Goal: Task Accomplishment & Management: Use online tool/utility

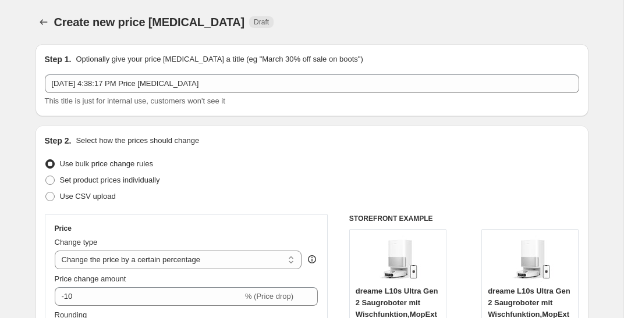
select select "percentage"
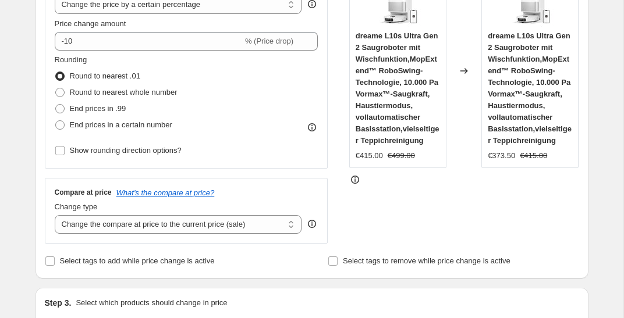
scroll to position [255, 0]
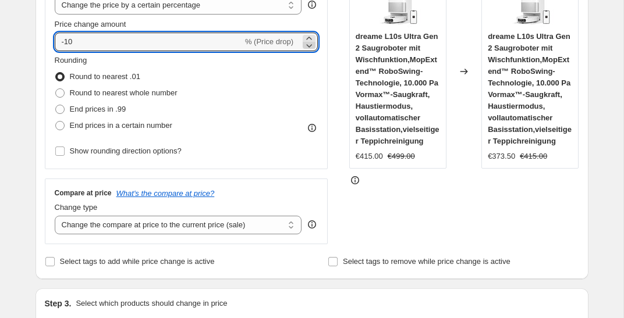
click at [305, 47] on icon at bounding box center [309, 46] width 12 height 12
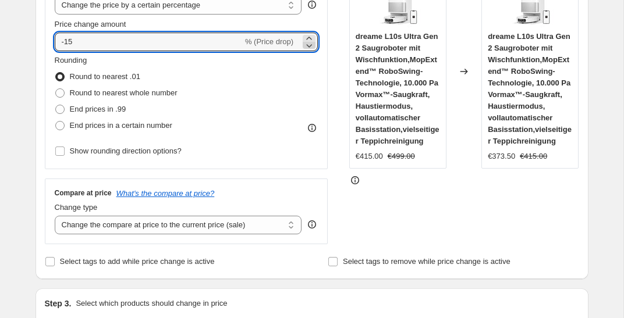
click at [305, 47] on icon at bounding box center [309, 46] width 12 height 12
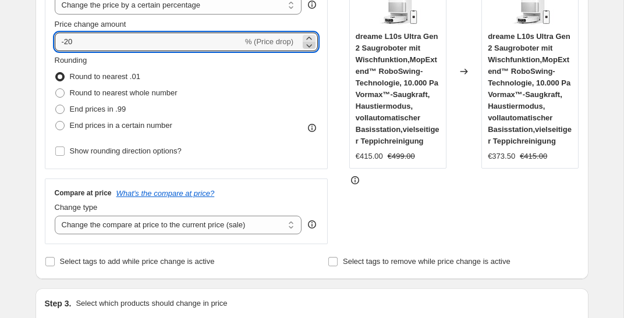
click at [305, 47] on icon at bounding box center [309, 46] width 12 height 12
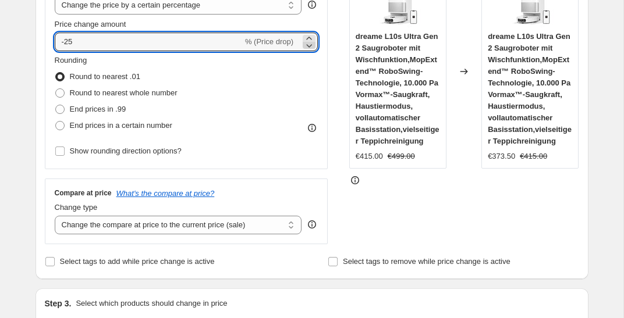
click at [305, 47] on icon at bounding box center [309, 46] width 12 height 12
click at [306, 37] on icon at bounding box center [309, 39] width 12 height 12
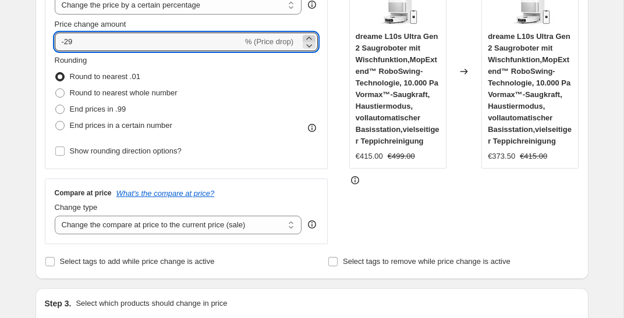
type input "-28"
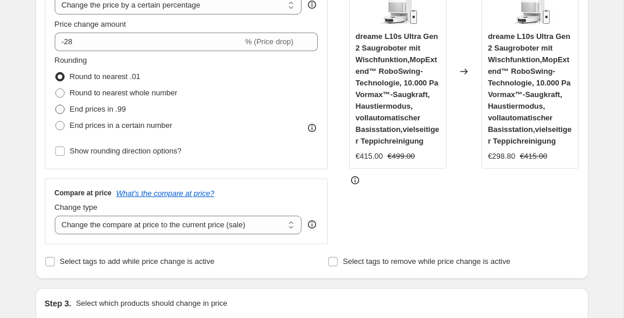
click at [116, 112] on span "End prices in .99" at bounding box center [98, 109] width 56 height 9
click at [56, 105] on input "End prices in .99" at bounding box center [55, 105] width 1 height 1
radio input "true"
click at [414, 211] on div "STOREFRONT EXAMPLE dreame L10s Ultra Gen 2 Saugroboter mit Wischfunktion,MopExt…" at bounding box center [464, 101] width 230 height 285
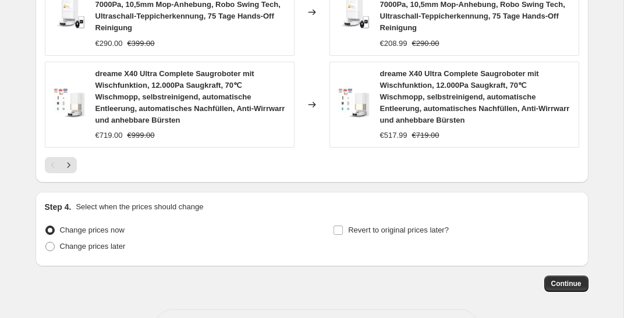
scroll to position [1038, 0]
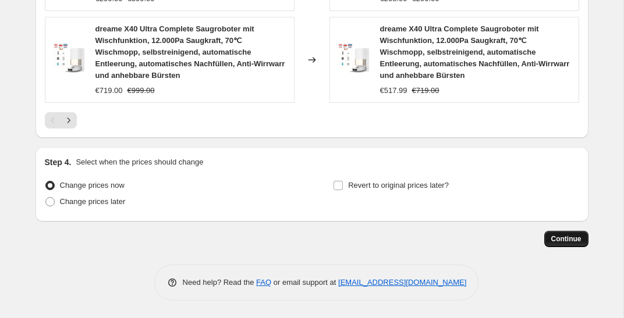
click at [573, 240] on span "Continue" at bounding box center [566, 238] width 30 height 9
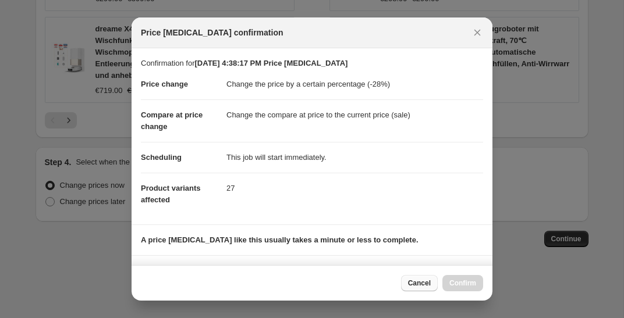
click at [420, 286] on span "Cancel" at bounding box center [419, 283] width 23 height 9
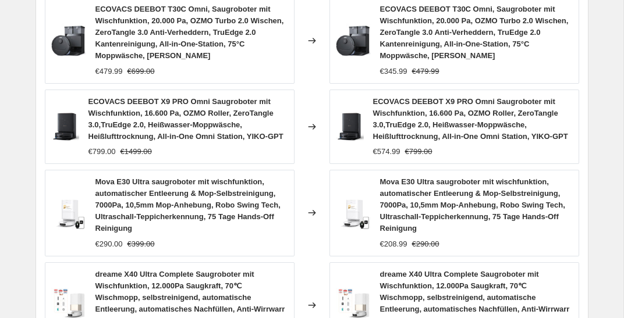
scroll to position [1038, 0]
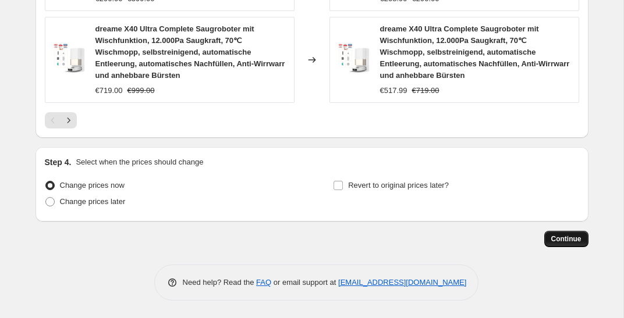
click at [566, 232] on button "Continue" at bounding box center [566, 239] width 44 height 16
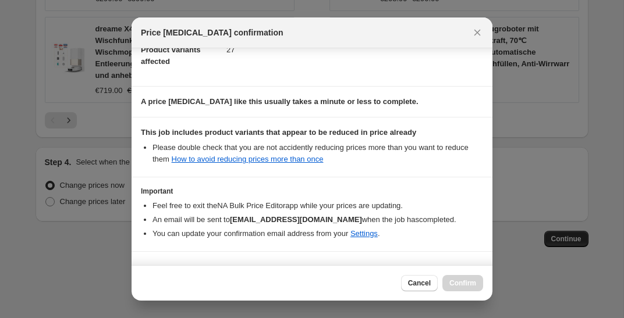
scroll to position [172, 0]
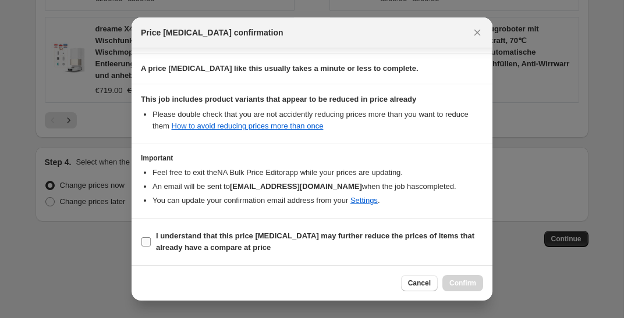
click at [369, 247] on span "I understand that this price [MEDICAL_DATA] may further reduce the prices of it…" at bounding box center [319, 241] width 327 height 23
click at [151, 247] on input "I understand that this price [MEDICAL_DATA] may further reduce the prices of it…" at bounding box center [145, 241] width 9 height 9
checkbox input "true"
click at [461, 284] on span "Confirm" at bounding box center [462, 283] width 27 height 9
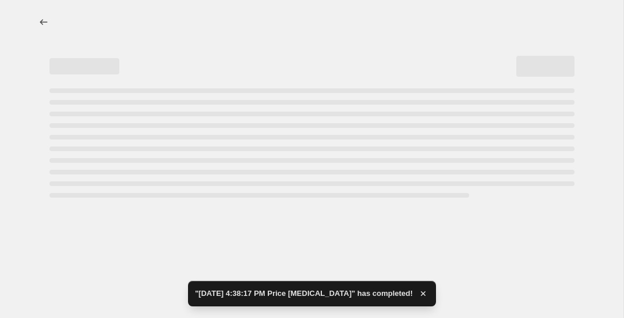
select select "percentage"
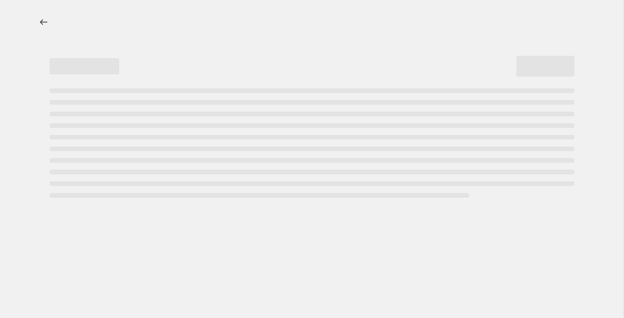
select select "percentage"
